Goal: Obtain resource: Obtain resource

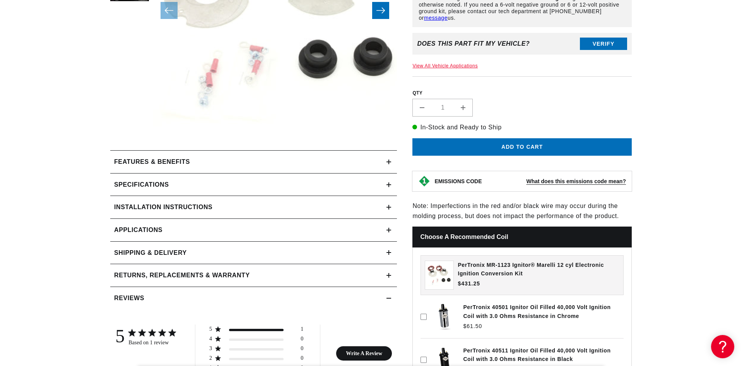
scroll to position [232, 0]
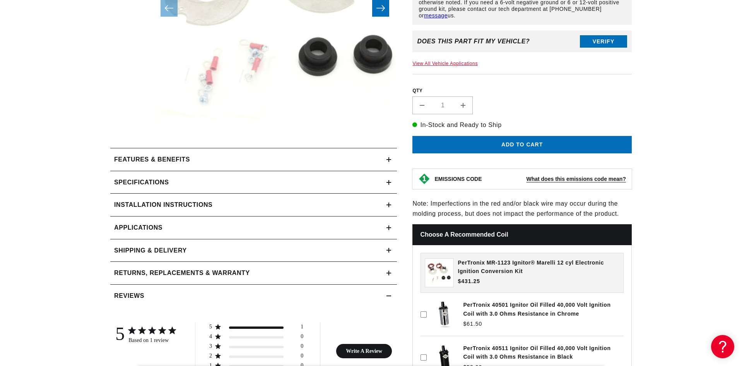
click at [390, 159] on icon at bounding box center [388, 159] width 5 height 0
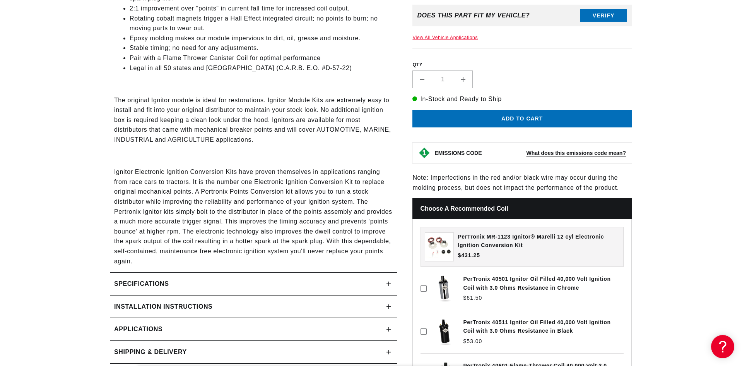
scroll to position [426, 0]
click at [391, 283] on icon at bounding box center [388, 283] width 5 height 0
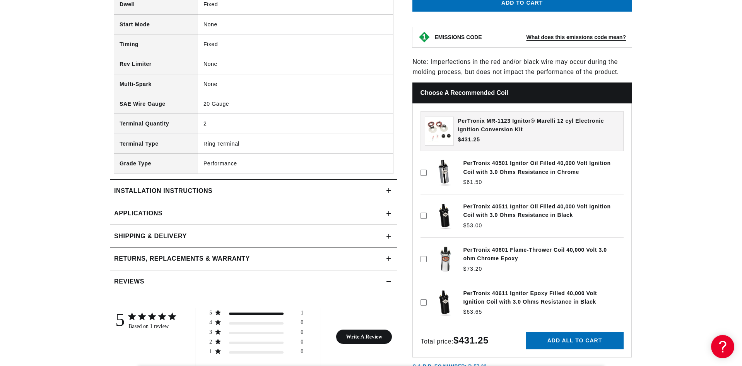
scroll to position [851, 0]
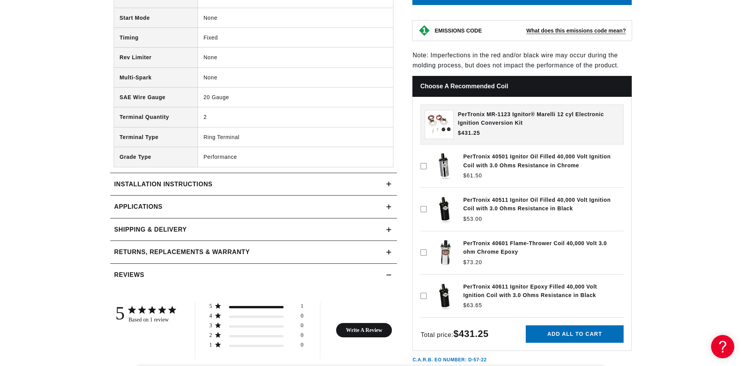
click at [379, 206] on link "Applications" at bounding box center [253, 206] width 287 height 23
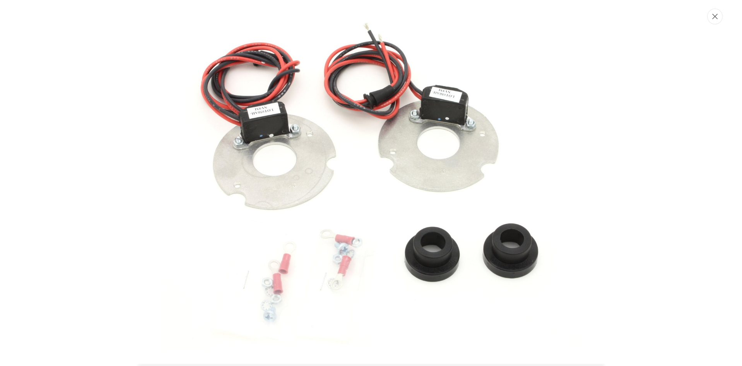
scroll to position [0, 246]
click at [716, 19] on icon "Close" at bounding box center [715, 17] width 5 height 6
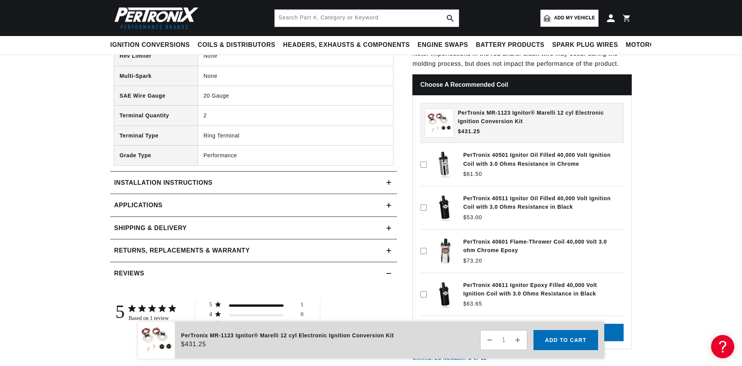
scroll to position [851, 0]
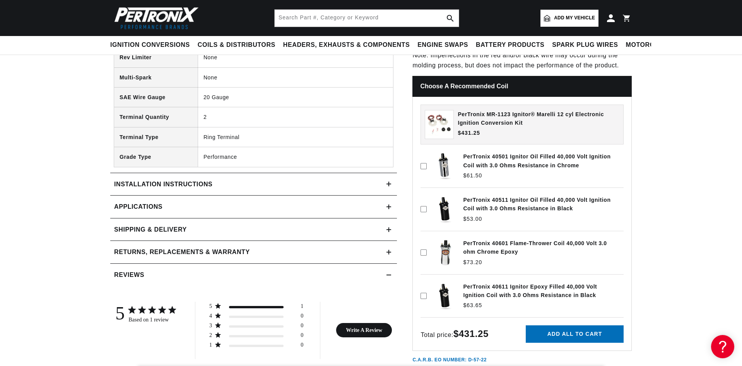
click at [391, 207] on icon at bounding box center [388, 206] width 5 height 5
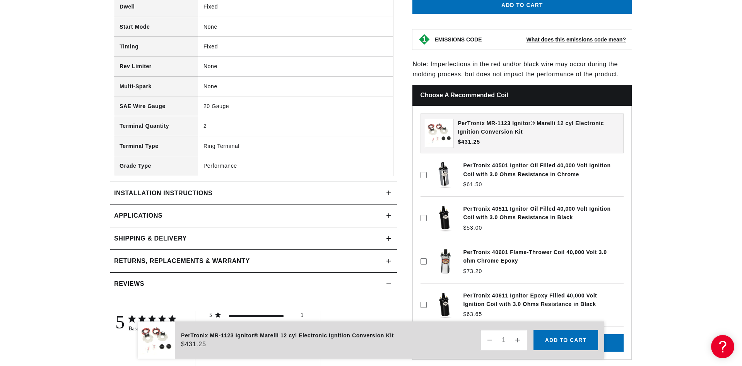
scroll to position [0, 246]
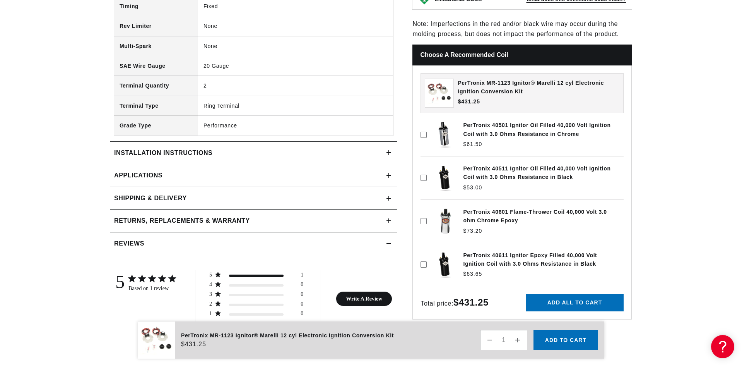
click at [389, 152] on icon at bounding box center [389, 152] width 0 height 5
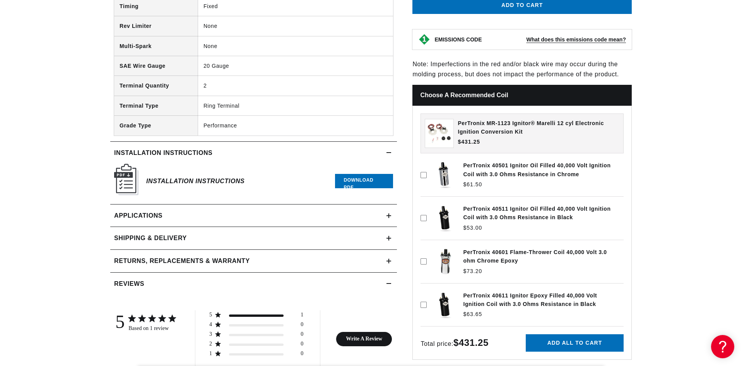
click at [365, 176] on link "Download PDF" at bounding box center [364, 181] width 58 height 14
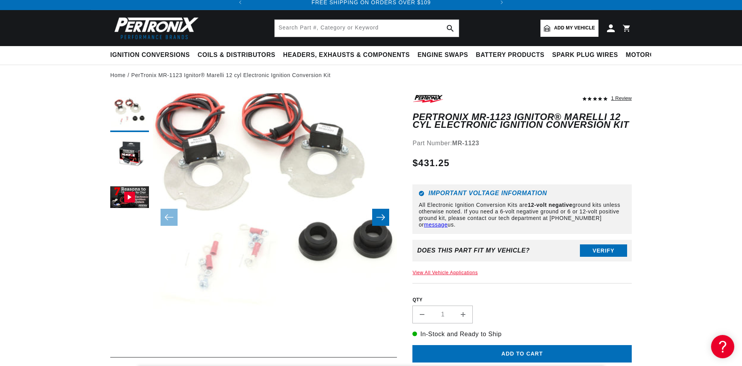
scroll to position [39, 0]
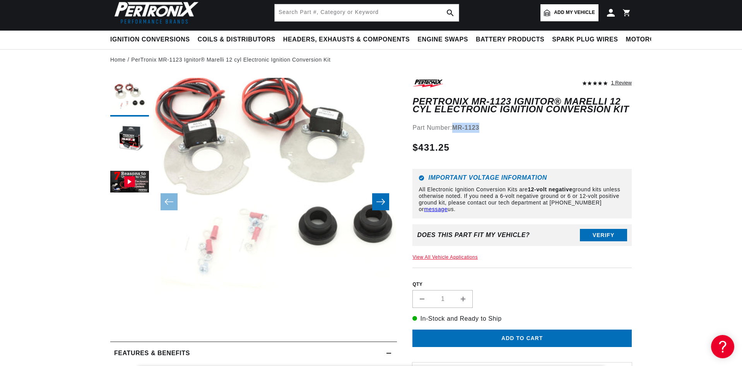
drag, startPoint x: 456, startPoint y: 128, endPoint x: 488, endPoint y: 129, distance: 32.1
click at [488, 129] on div "Part Number: MR-1123" at bounding box center [521, 128] width 219 height 10
copy strong "MR-1123"
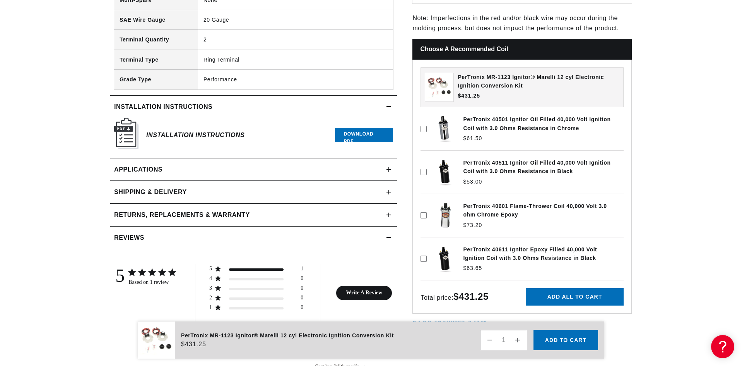
scroll to position [0, 0]
